Goal: Task Accomplishment & Management: Use online tool/utility

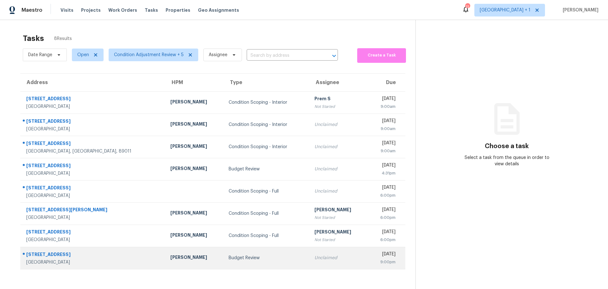
click at [98, 255] on div "[STREET_ADDRESS]" at bounding box center [93, 255] width 134 height 8
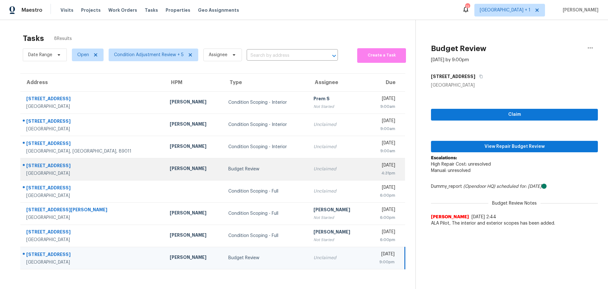
click at [165, 163] on td "[PERSON_NAME]" at bounding box center [194, 169] width 58 height 22
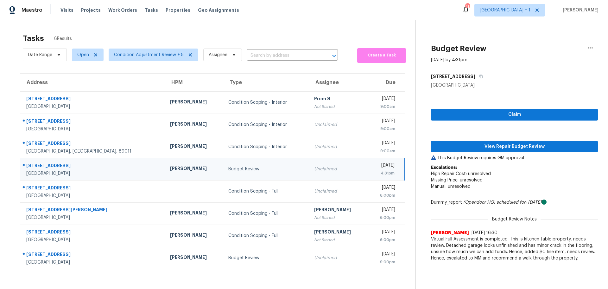
click at [314, 169] on div "Unclaimed" at bounding box center [338, 169] width 48 height 6
click at [521, 118] on span "Claim" at bounding box center [514, 115] width 157 height 8
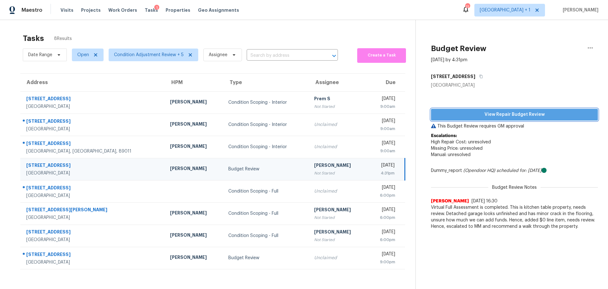
click at [490, 111] on span "View Repair Budget Review" at bounding box center [514, 115] width 157 height 8
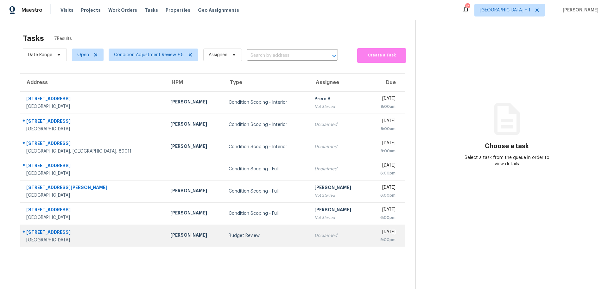
click at [82, 239] on div "[GEOGRAPHIC_DATA]" at bounding box center [93, 240] width 134 height 6
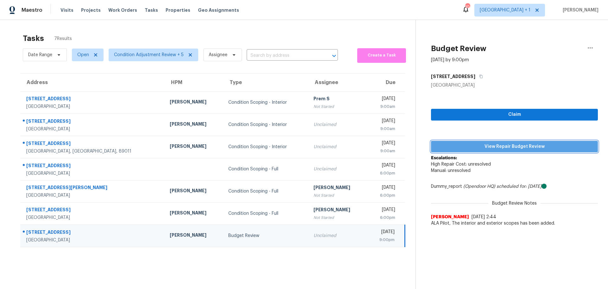
click at [469, 148] on span "View Repair Budget Review" at bounding box center [514, 147] width 157 height 8
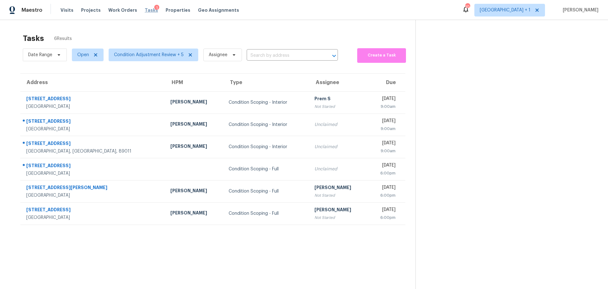
click at [145, 11] on span "Tasks" at bounding box center [151, 10] width 13 height 4
